Goal: Task Accomplishment & Management: Use online tool/utility

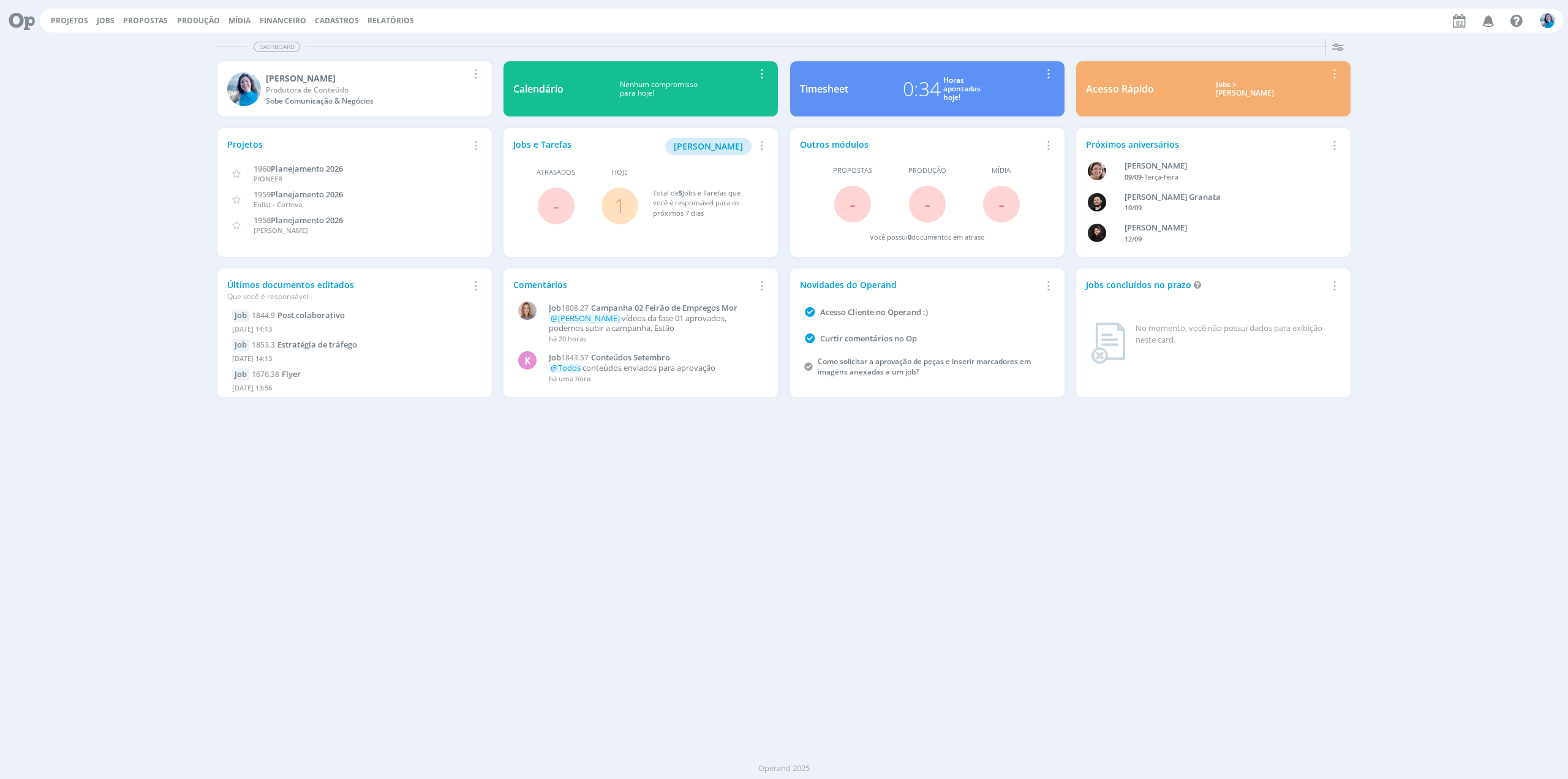
click at [625, 213] on link "1" at bounding box center [620, 205] width 11 height 26
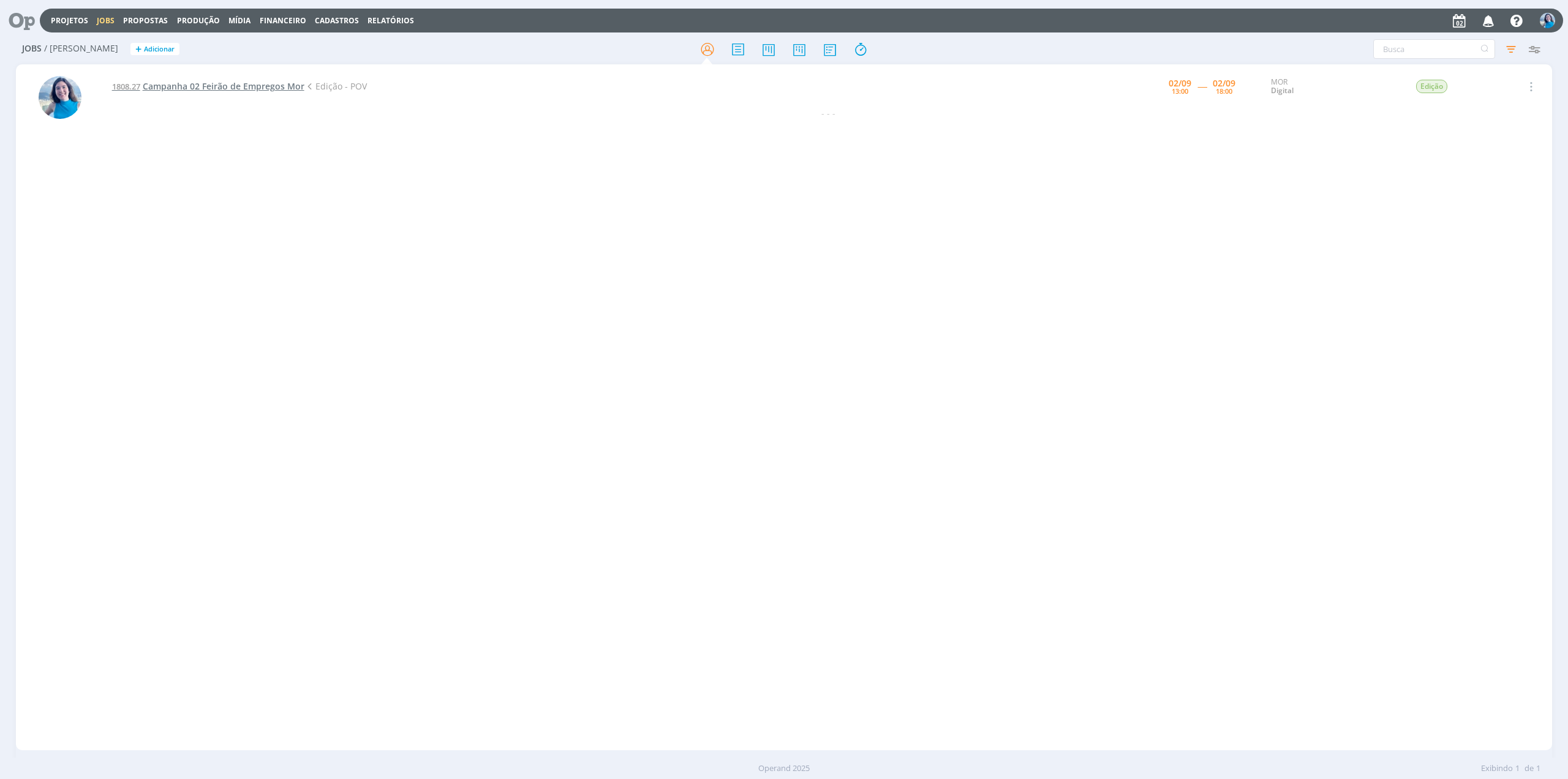
click at [273, 89] on span "Campanha 02 Feirão de Empregos Mor" at bounding box center [223, 86] width 162 height 11
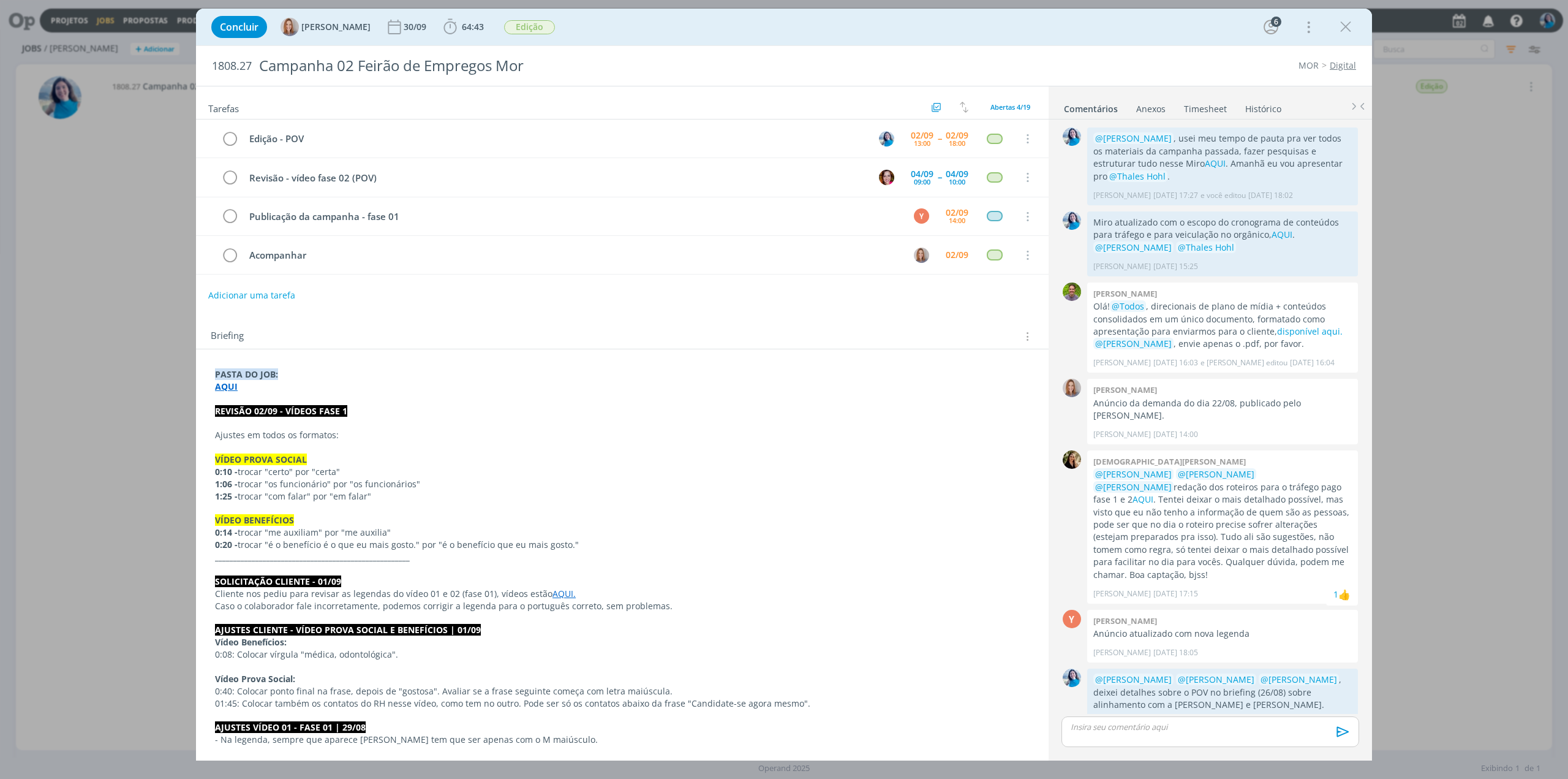
scroll to position [477, 0]
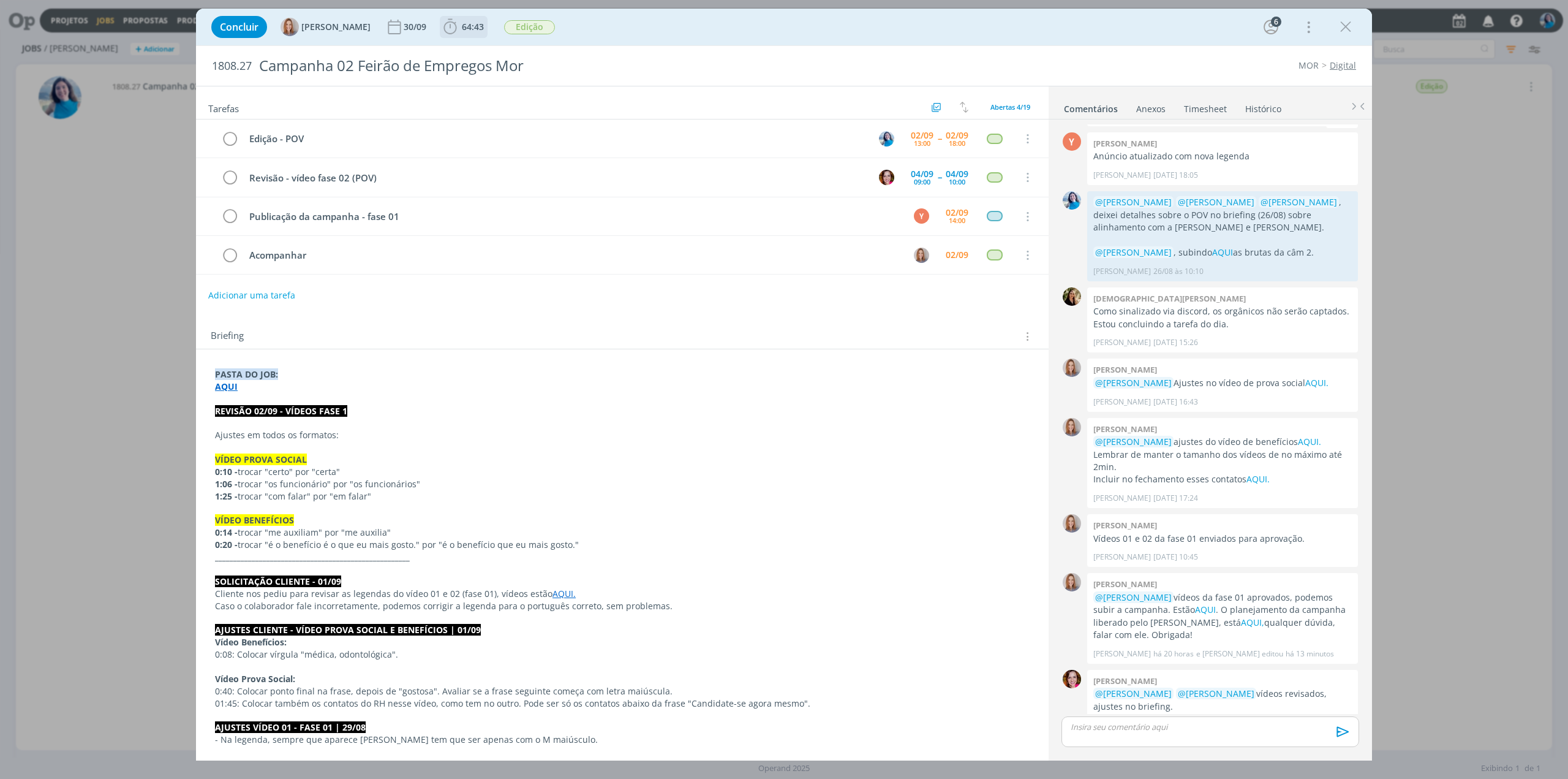
click at [471, 22] on span "64:43" at bounding box center [473, 26] width 22 height 11
click at [476, 56] on icon "dialog" at bounding box center [468, 53] width 21 height 16
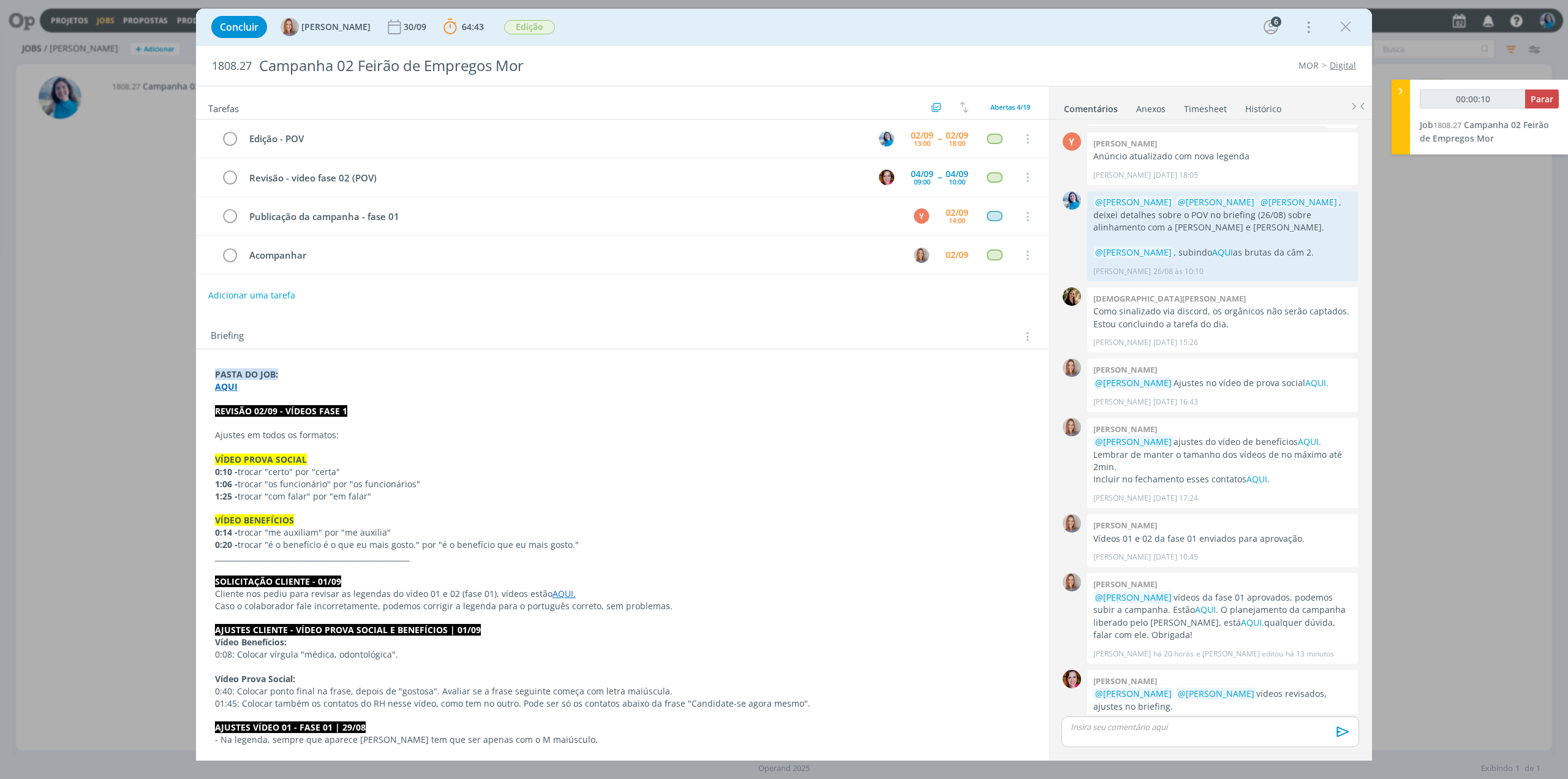
click at [229, 387] on strong "AQUI" at bounding box center [227, 386] width 23 height 11
click at [277, 413] on link "[URL][DOMAIN_NAME]" at bounding box center [295, 410] width 93 height 16
click at [273, 409] on link "[URL][DOMAIN_NAME]" at bounding box center [295, 410] width 93 height 16
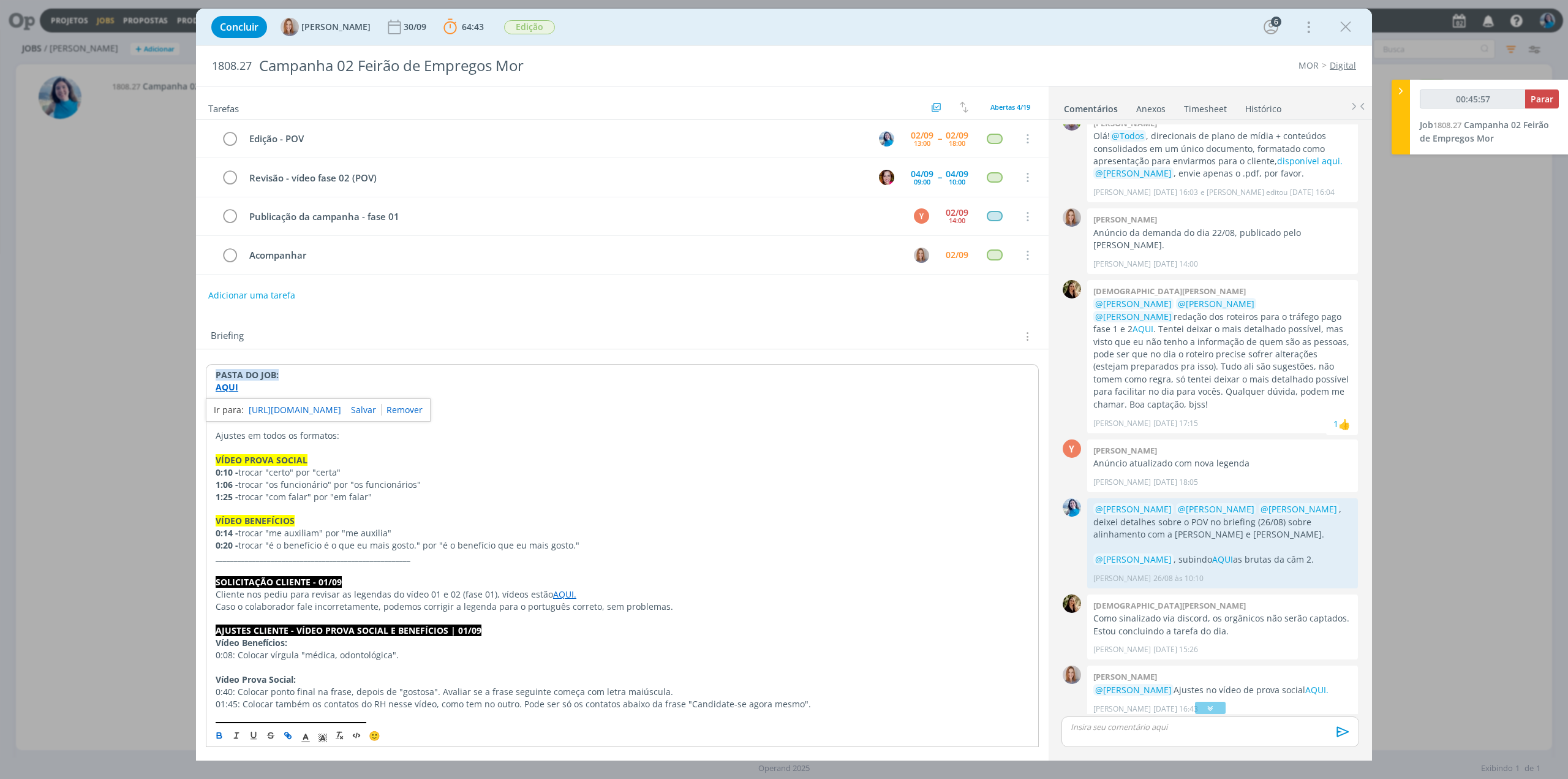
scroll to position [109, 0]
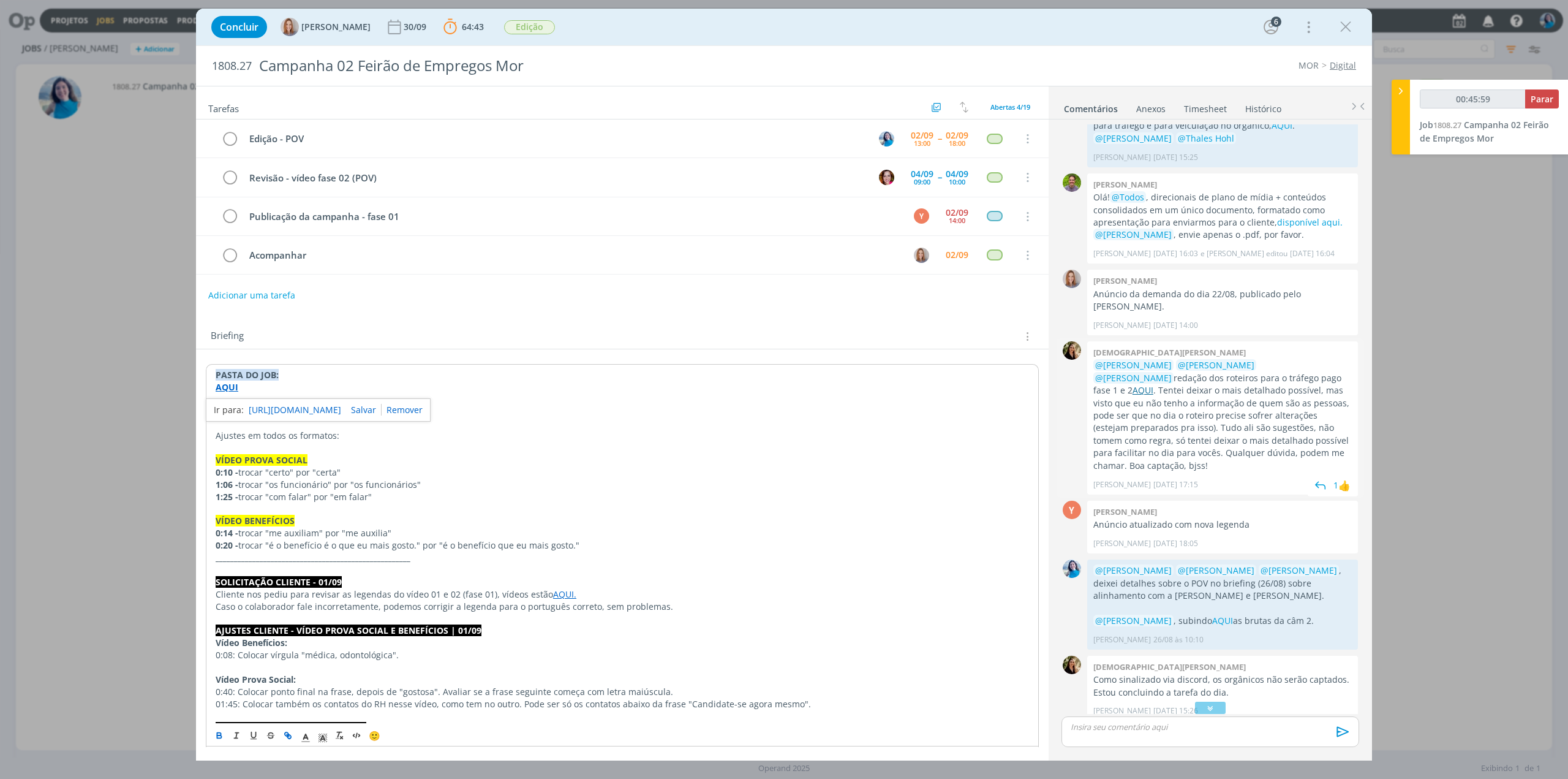
click at [1153, 384] on link "AQUI" at bounding box center [1143, 390] width 21 height 11
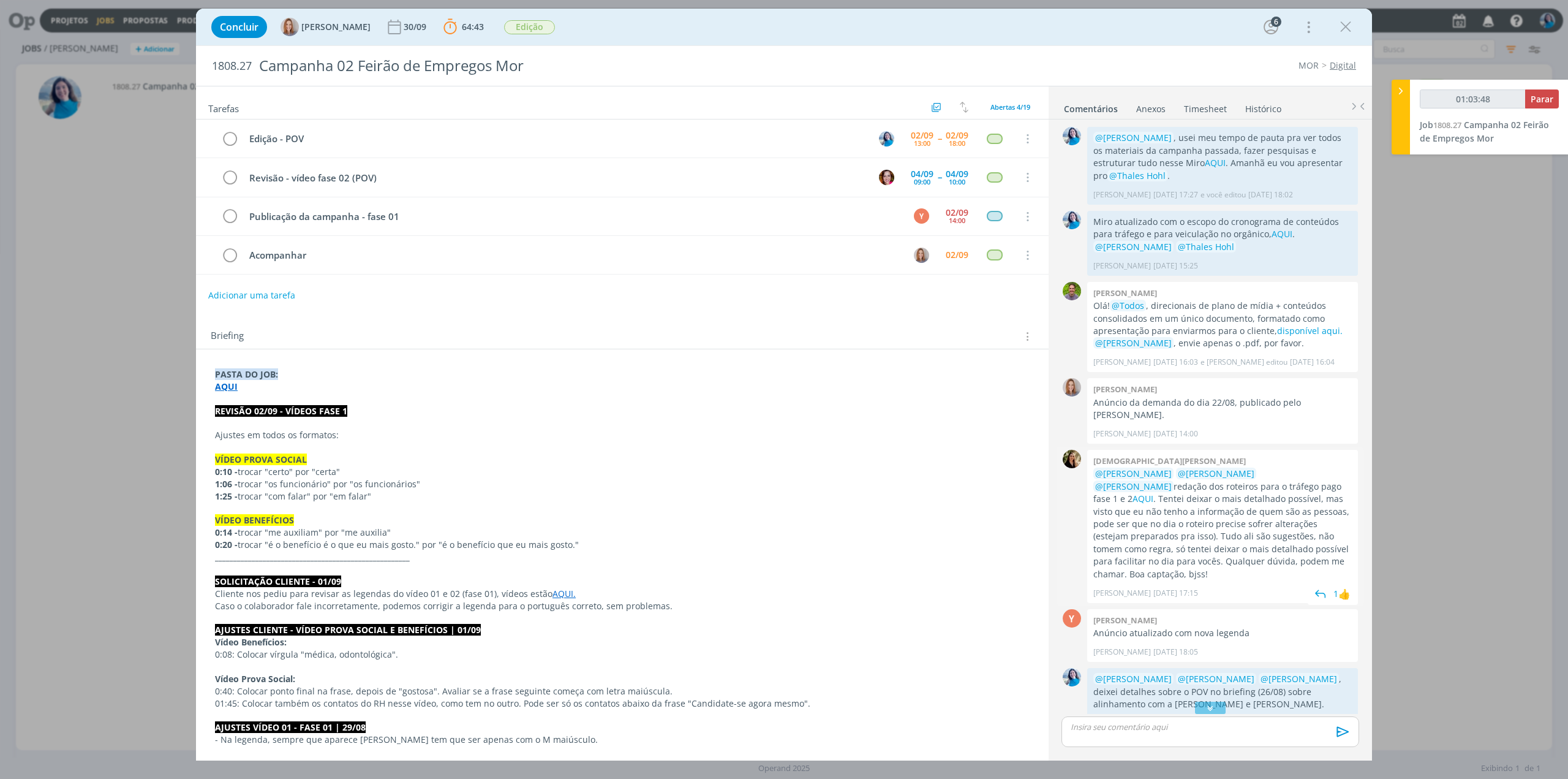
scroll to position [0, 0]
click at [1278, 236] on link "AQUI" at bounding box center [1281, 234] width 21 height 11
type input "01:32:19"
